Goal: Task Accomplishment & Management: Use online tool/utility

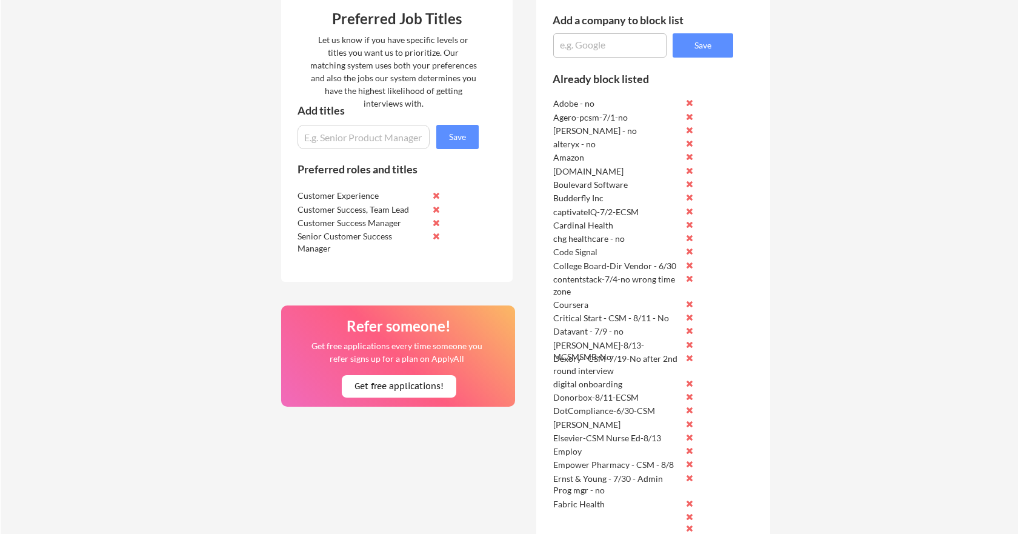
scroll to position [534, 0]
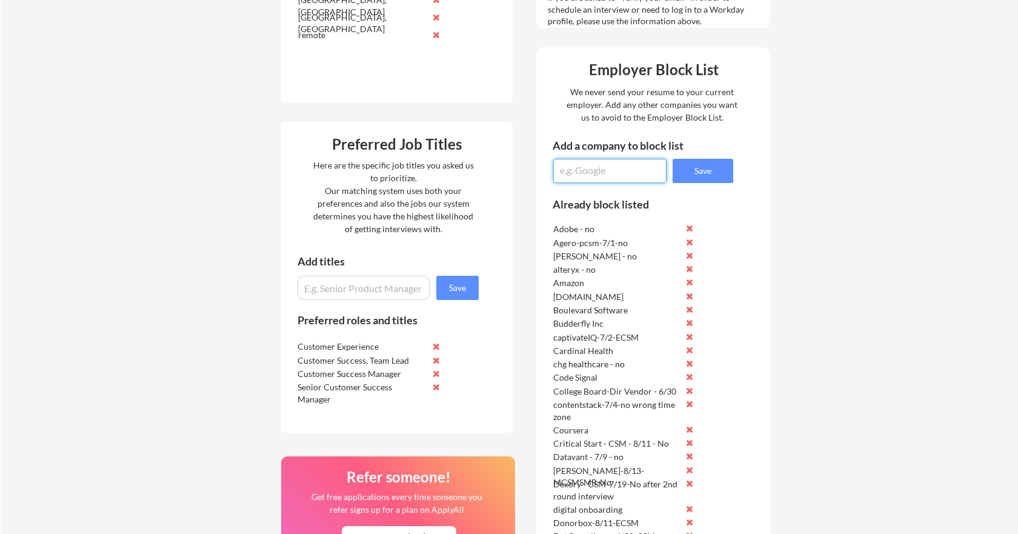
click at [579, 171] on textarea at bounding box center [609, 171] width 113 height 24
type textarea "n"
type textarea "Energy Exemplar-csm-8/19"
click at [698, 169] on button "Save" at bounding box center [703, 171] width 61 height 24
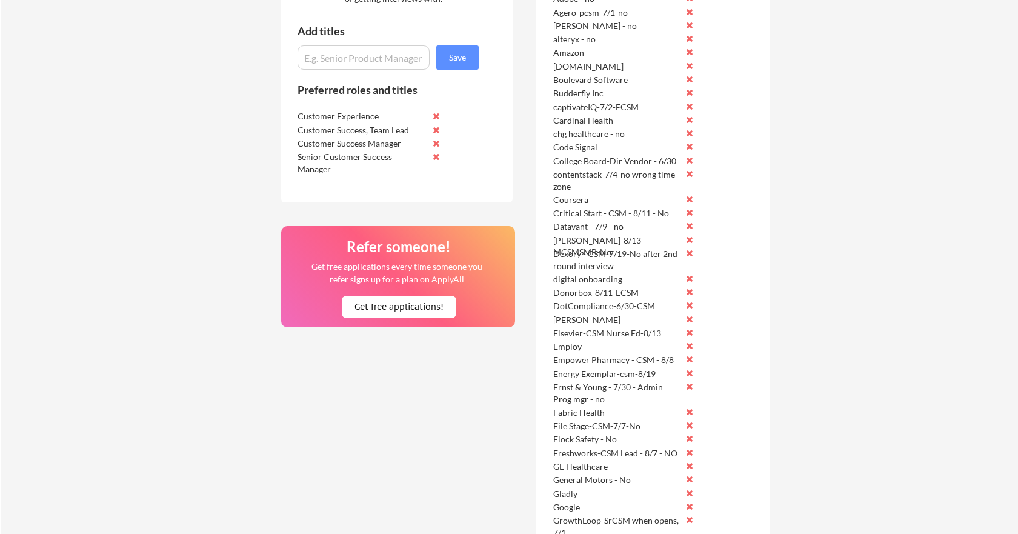
scroll to position [640, 0]
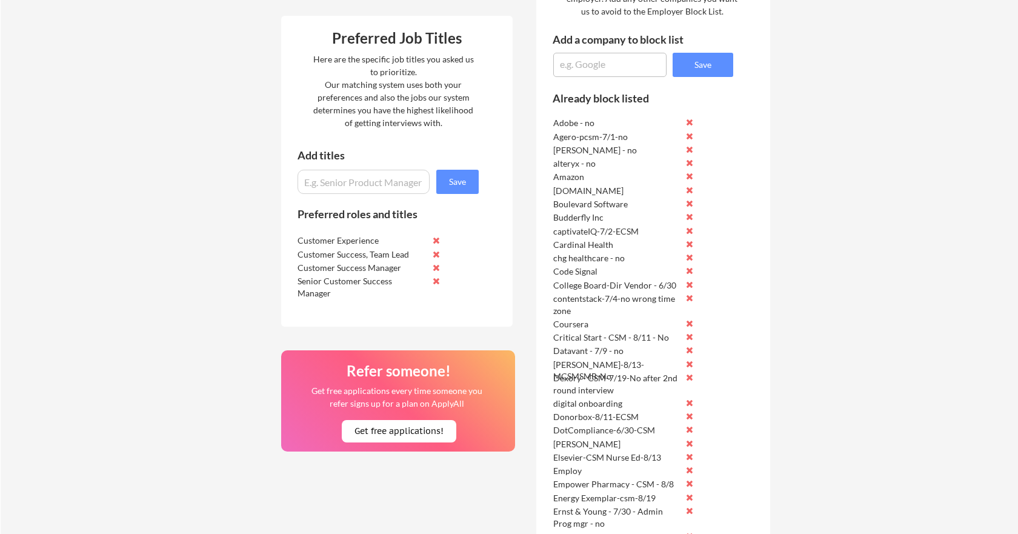
click at [574, 68] on textarea at bounding box center [609, 65] width 113 height 24
type textarea "SearchStax - CSM- 8/19-NO"
click at [707, 61] on button "Save" at bounding box center [703, 65] width 61 height 24
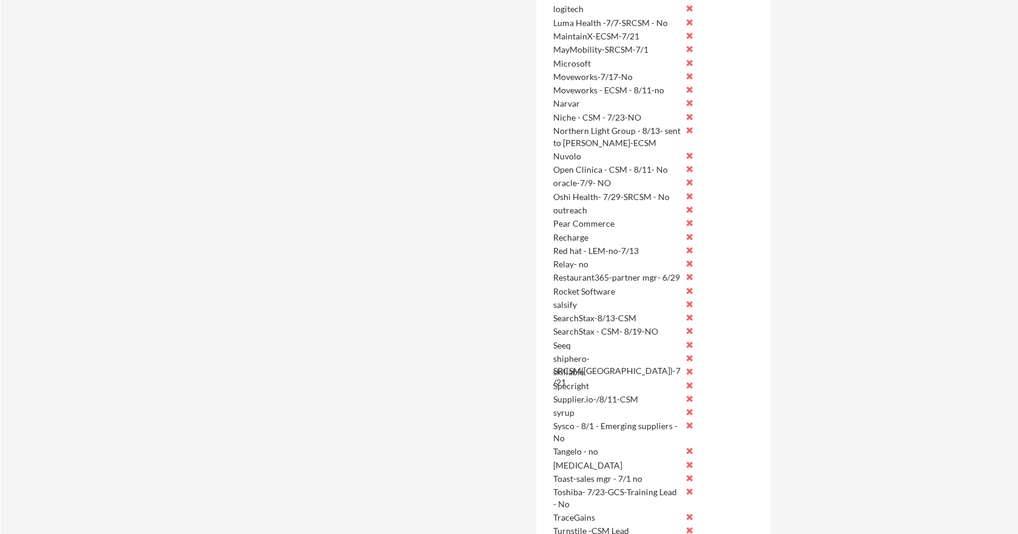
scroll to position [1662, 0]
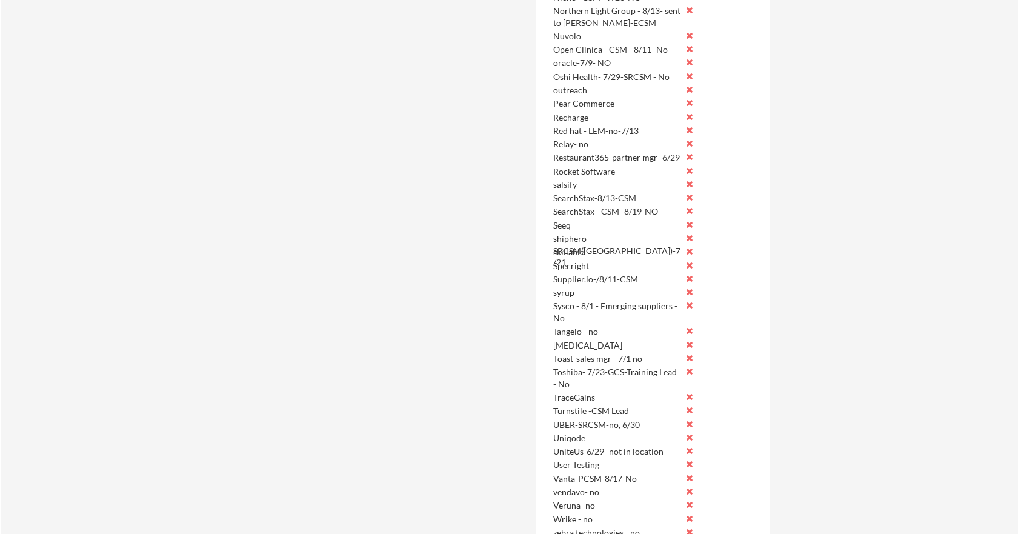
click at [690, 194] on button at bounding box center [689, 197] width 9 height 9
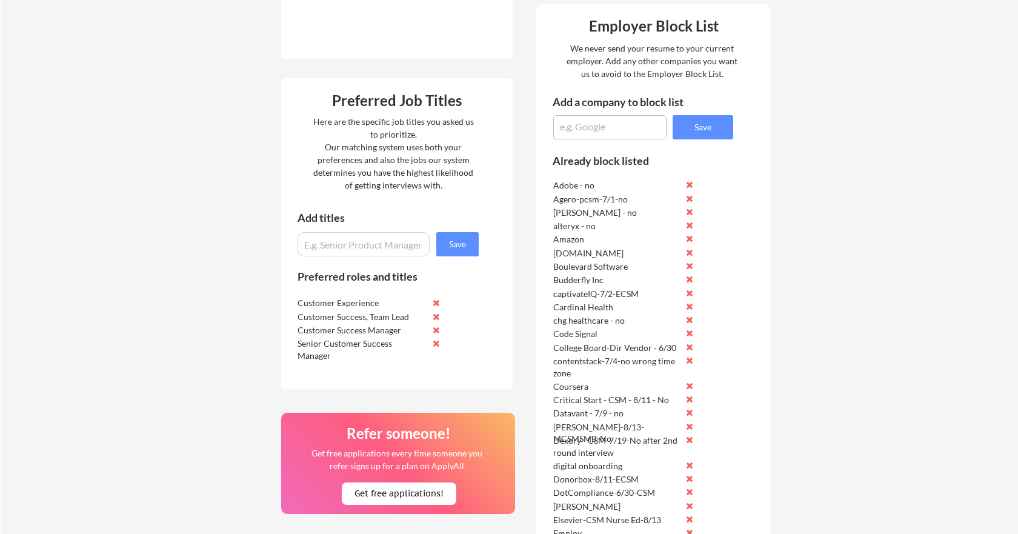
scroll to position [491, 0]
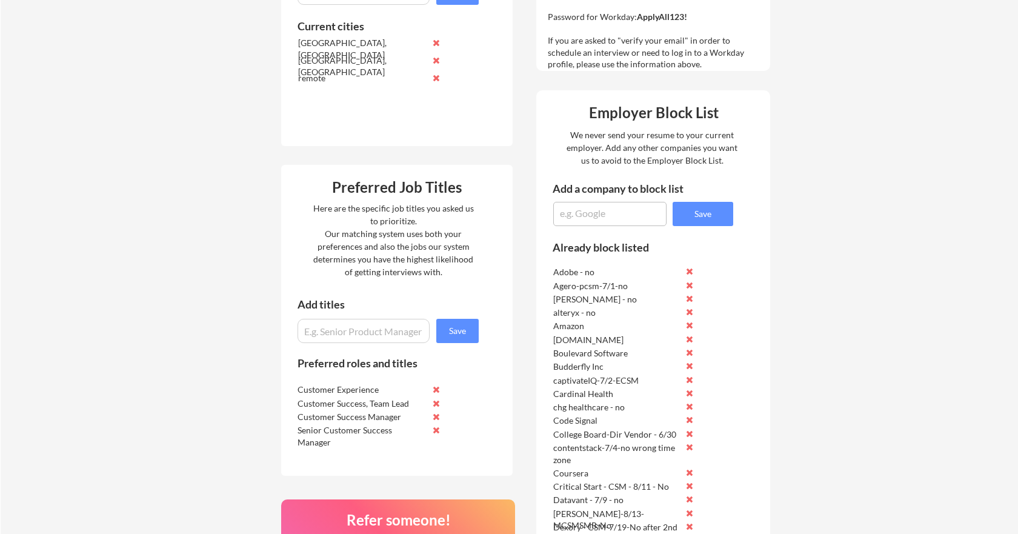
click at [601, 212] on textarea at bounding box center [609, 214] width 113 height 24
type textarea "Oracle-8/19-PSM-No"
click at [702, 214] on button "Save" at bounding box center [703, 214] width 61 height 24
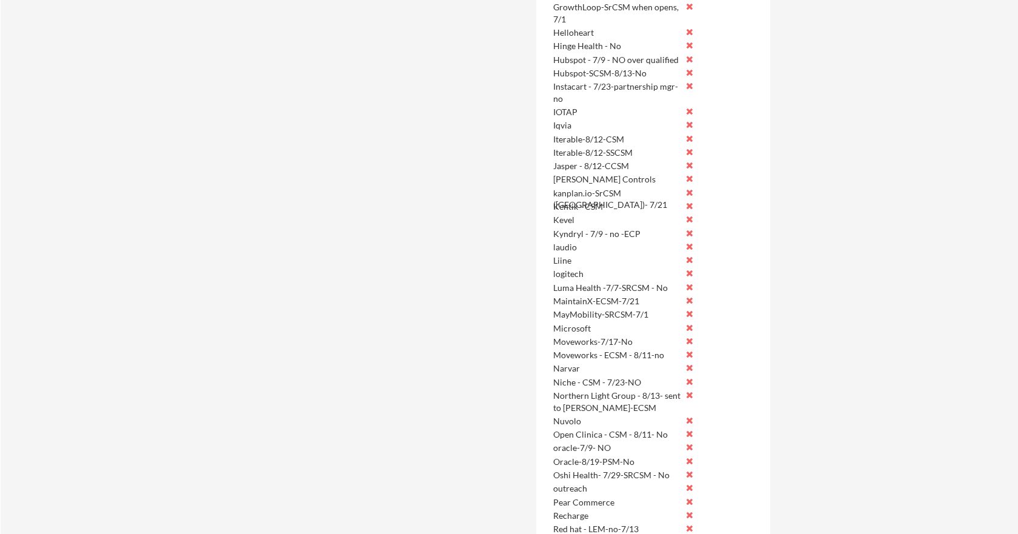
scroll to position [1305, 0]
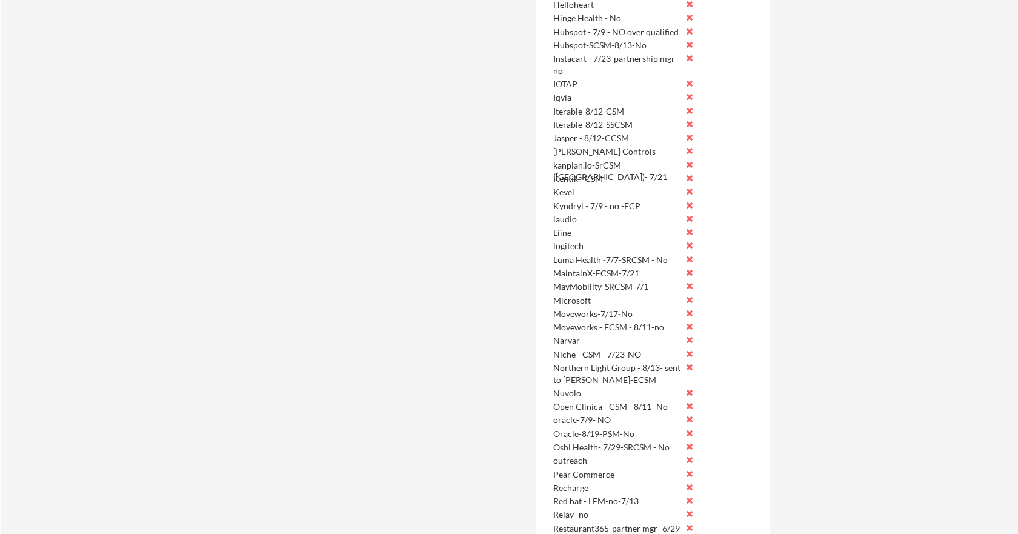
click at [690, 416] on button at bounding box center [689, 418] width 9 height 9
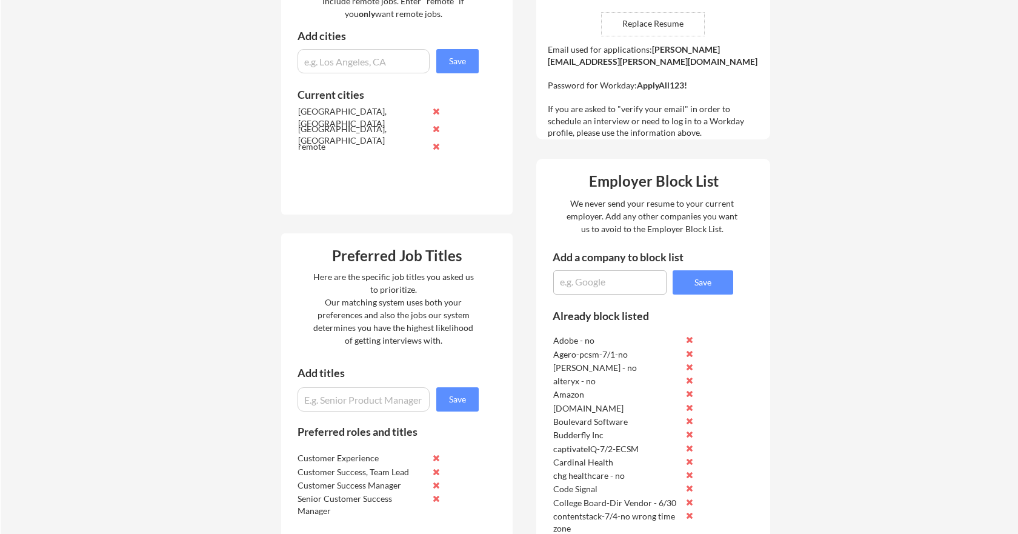
scroll to position [536, 0]
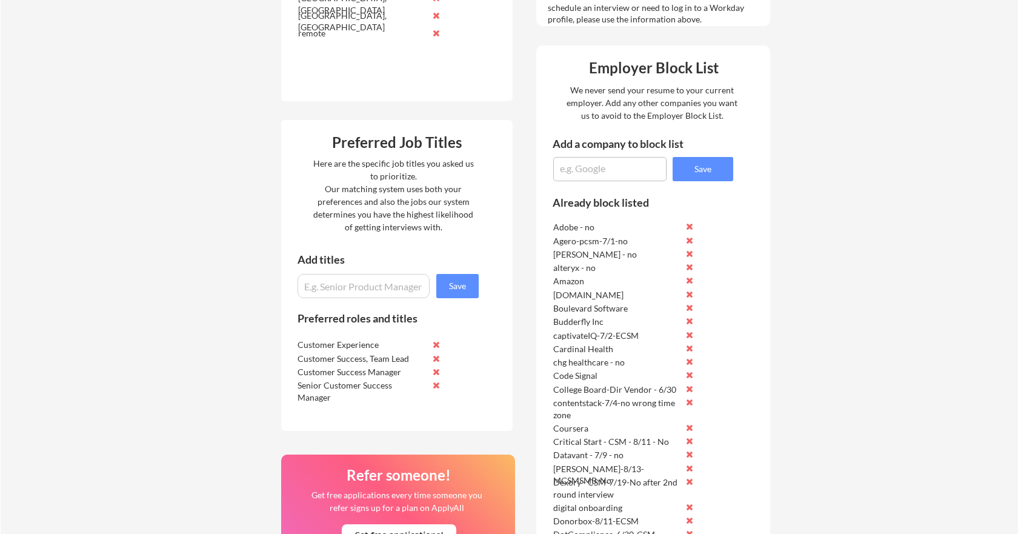
click at [602, 171] on textarea at bounding box center [609, 169] width 113 height 24
click at [630, 165] on textarea "Nielson-8/19-" at bounding box center [609, 169] width 113 height 24
type textarea "Nielson-8/19-MCSM"
click at [715, 169] on button "Save" at bounding box center [703, 169] width 61 height 24
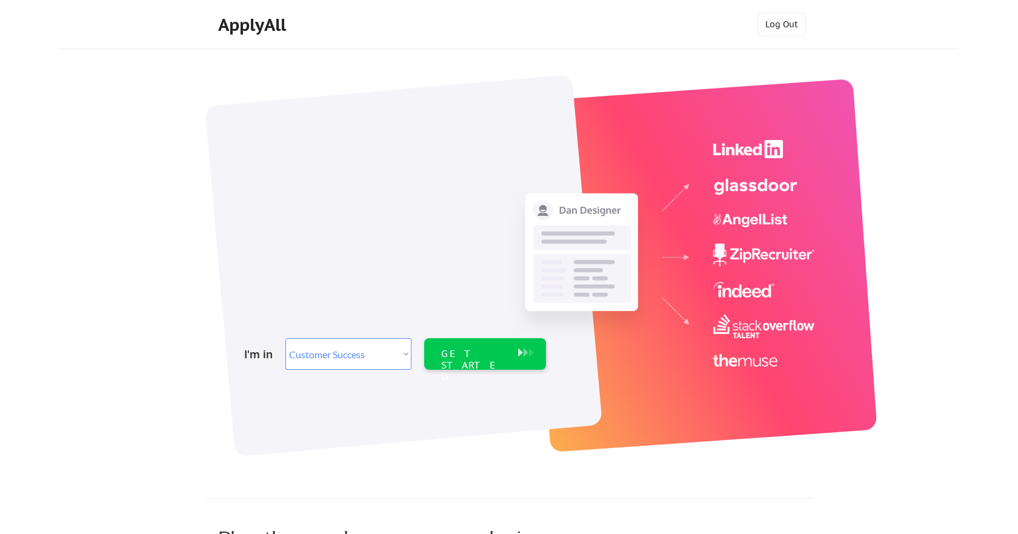
select select ""sales""
